Goal: Transaction & Acquisition: Book appointment/travel/reservation

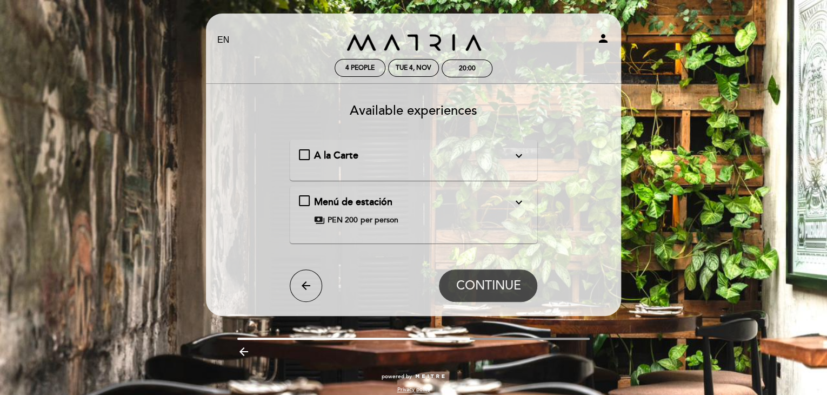
click at [305, 155] on div "A la Carte expand_more" at bounding box center [414, 156] width 230 height 14
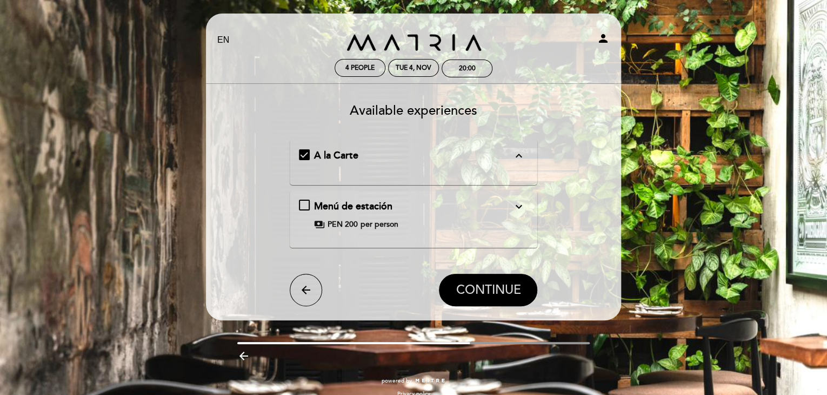
click at [486, 296] on span "CONTINUE" at bounding box center [488, 289] width 65 height 15
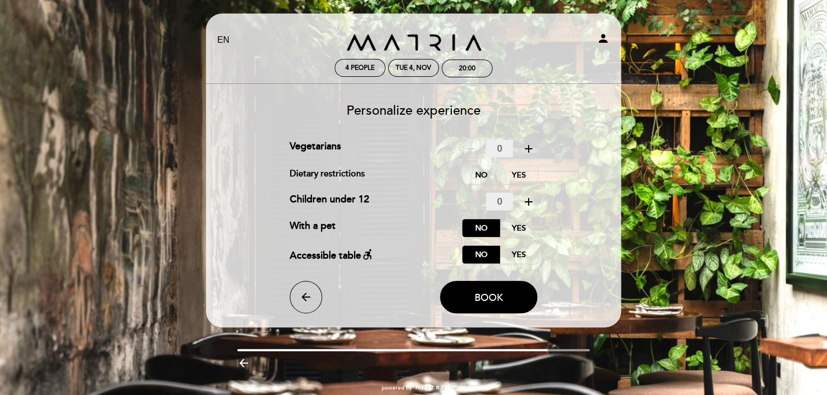
click at [531, 150] on icon "add" at bounding box center [528, 148] width 13 height 13
click at [523, 179] on label "Yes" at bounding box center [518, 175] width 38 height 18
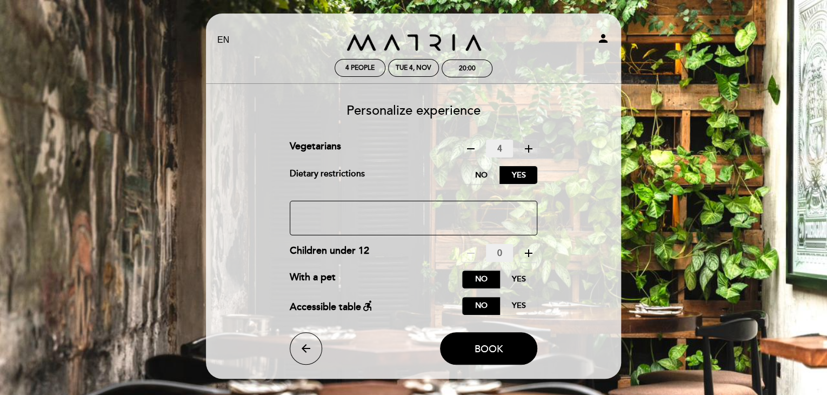
paste textarea "Please note that one of the guests requires a gluten-free diet"
click at [431, 212] on textarea at bounding box center [414, 218] width 248 height 35
type textarea "Please note that one of the guests ([PERSON_NAME]) requires a gluten-free diet."
click at [485, 347] on span "Book" at bounding box center [489, 348] width 29 height 12
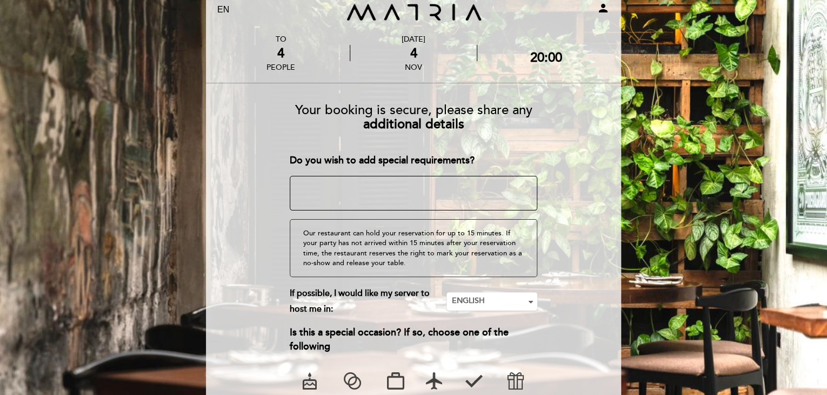
scroll to position [54, 0]
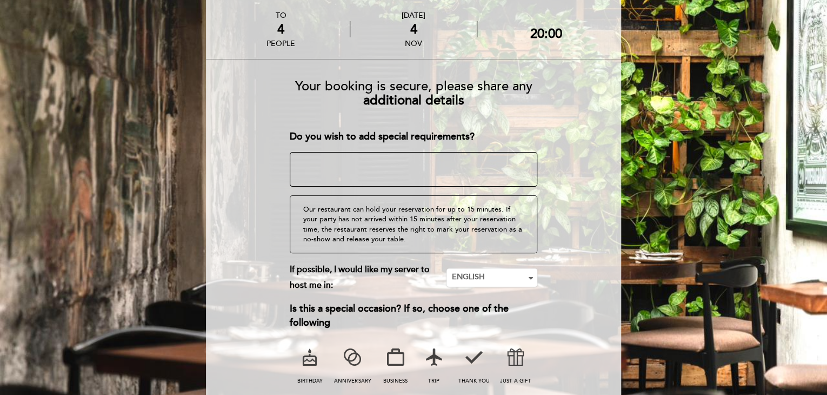
click at [343, 169] on textarea at bounding box center [414, 169] width 248 height 35
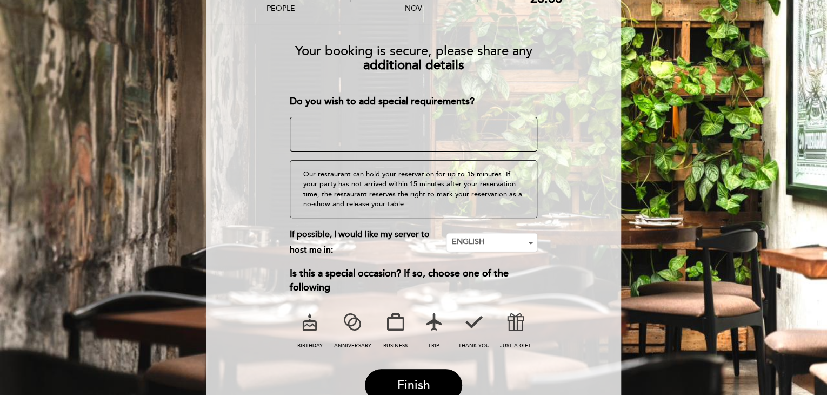
scroll to position [108, 0]
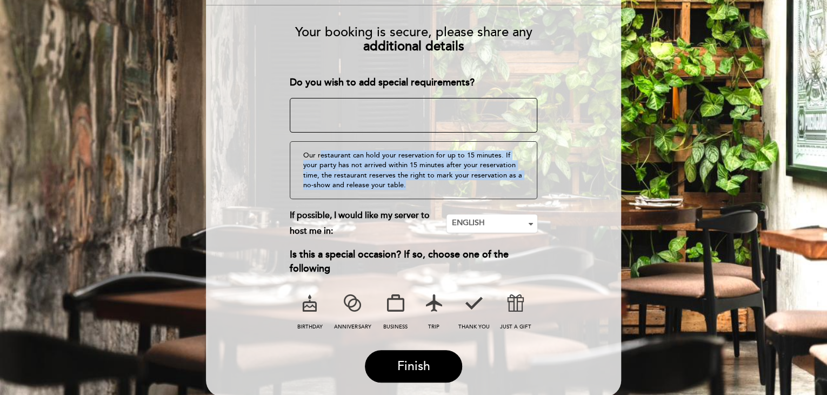
drag, startPoint x: 397, startPoint y: 180, endPoint x: 319, endPoint y: 150, distance: 83.3
click at [319, 150] on div "Our restaurant can hold your reservation for up to 15 minutes. If your party ha…" at bounding box center [414, 170] width 248 height 58
drag, startPoint x: 303, startPoint y: 152, endPoint x: 413, endPoint y: 177, distance: 112.6
click at [413, 177] on div "Our restaurant can hold your reservation for up to 15 minutes. If your party ha…" at bounding box center [414, 170] width 248 height 58
click at [435, 309] on icon at bounding box center [434, 303] width 28 height 28
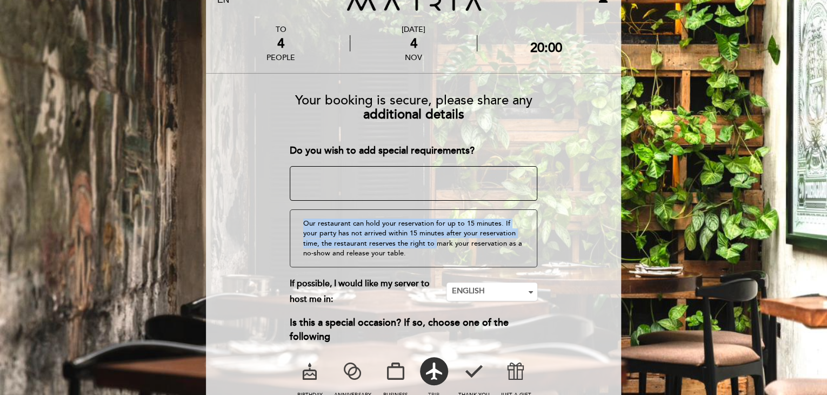
scroll to position [162, 0]
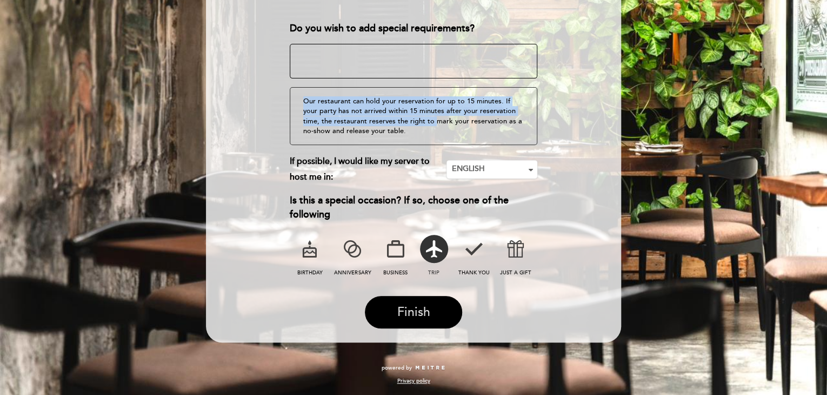
click at [412, 312] on span "Finish" at bounding box center [413, 311] width 33 height 15
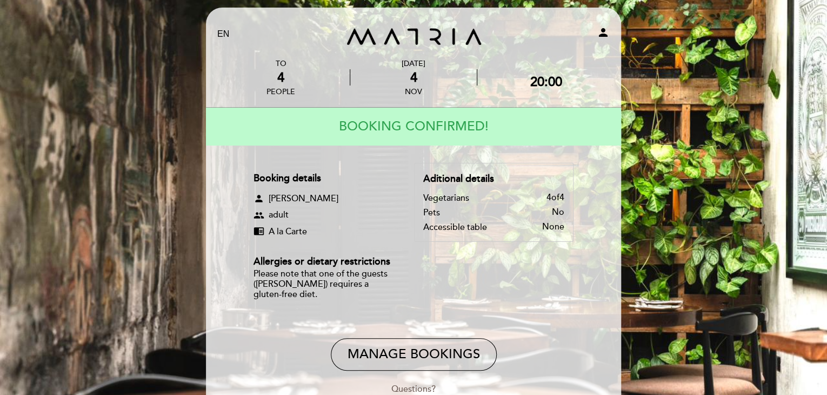
scroll to position [10, 0]
